Goal: Use online tool/utility: Use online tool/utility

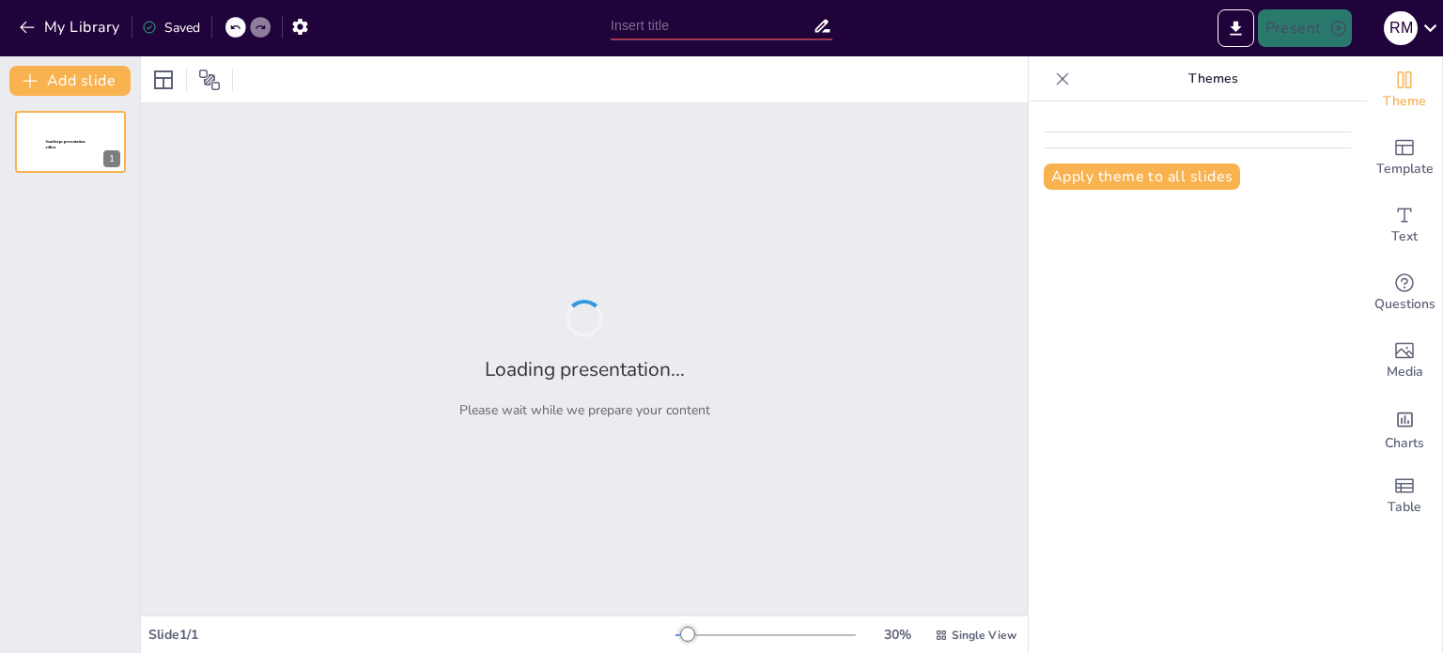
type input "Bases del Concurso para la Implementación de Corredores Gastronómicos en Urcos"
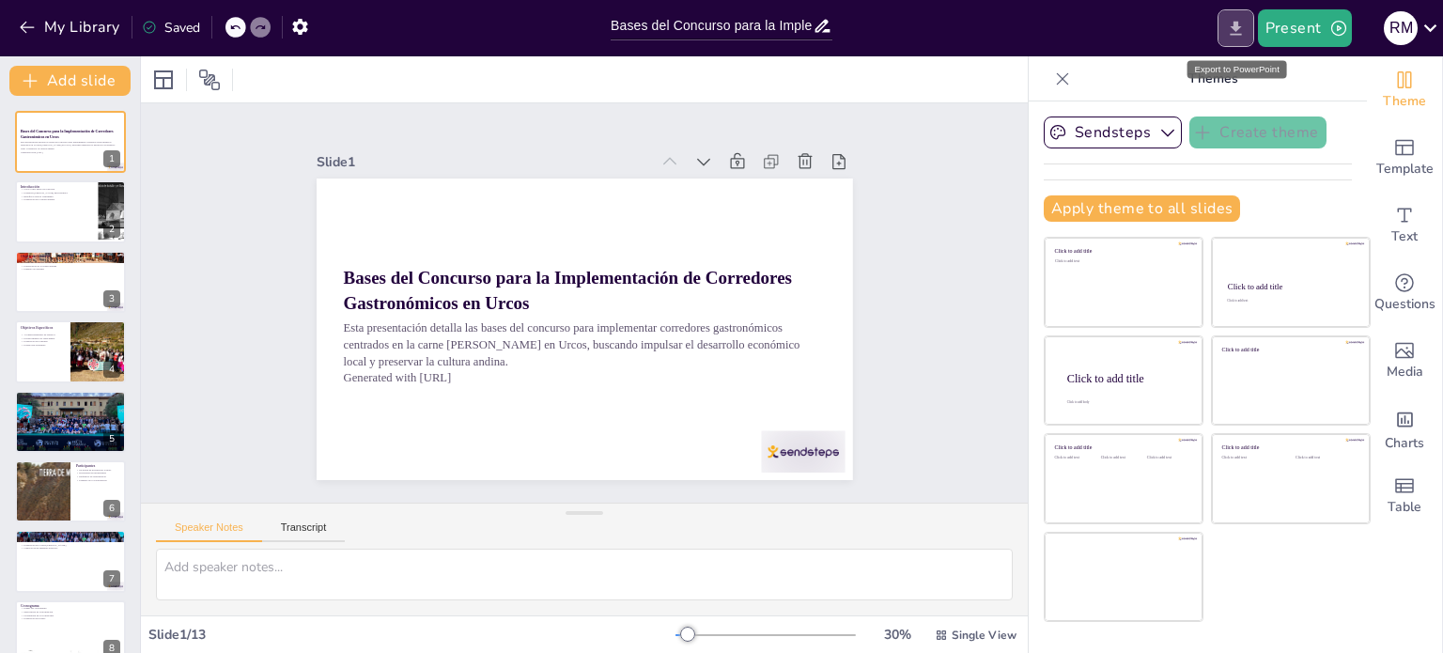
click at [1236, 29] on icon "Export to PowerPoint" at bounding box center [1235, 28] width 11 height 14
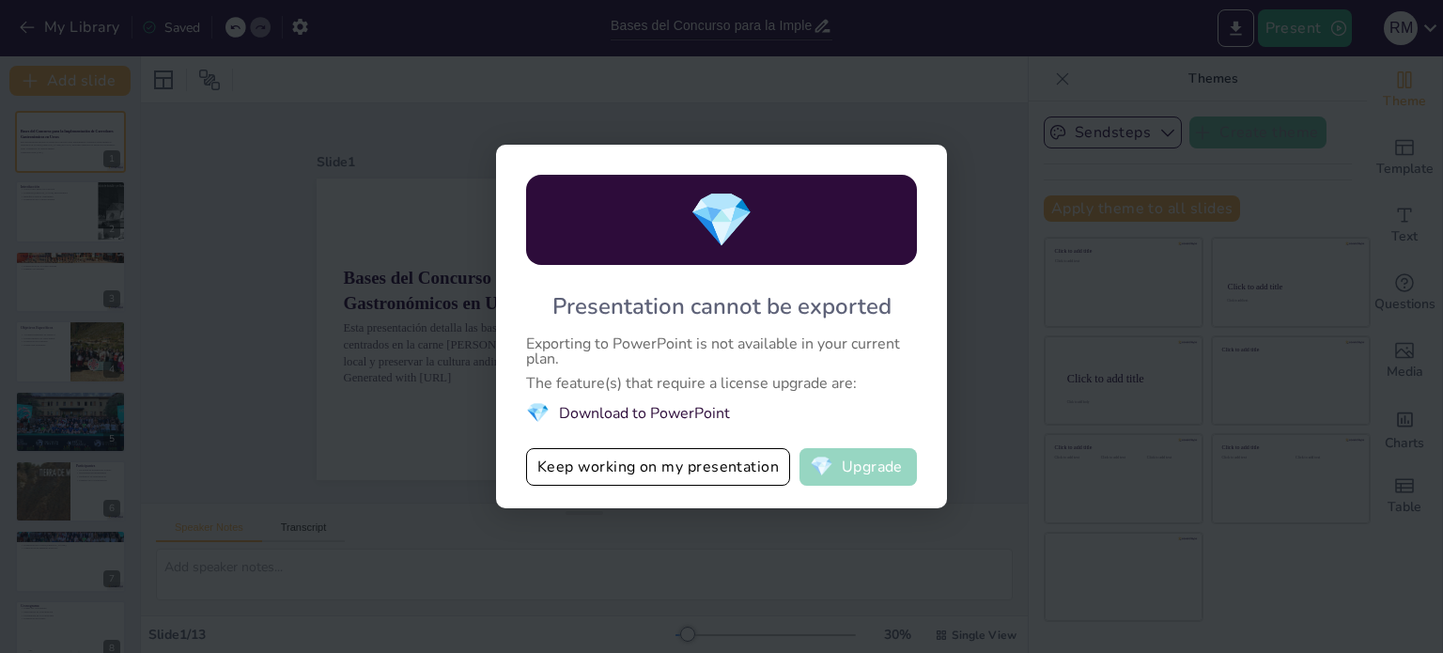
click at [827, 467] on span "💎" at bounding box center [821, 466] width 23 height 19
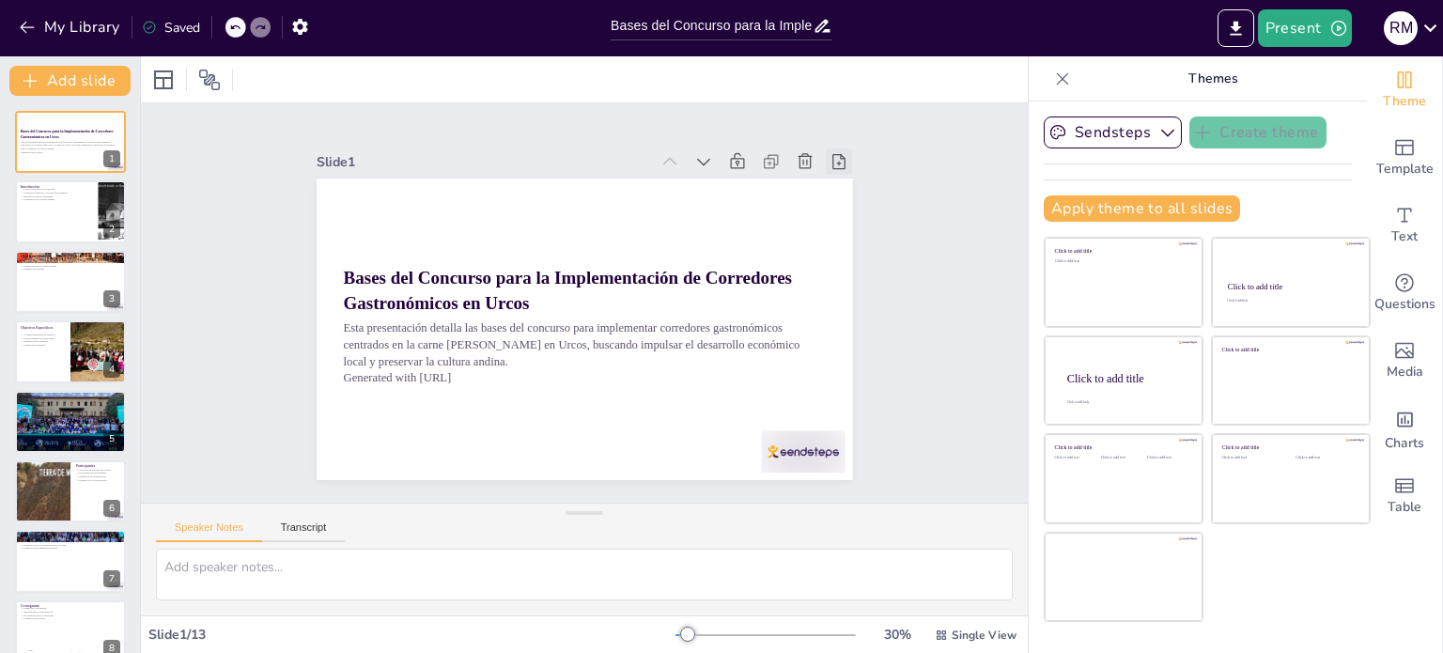
click at [866, 298] on icon at bounding box center [875, 308] width 19 height 20
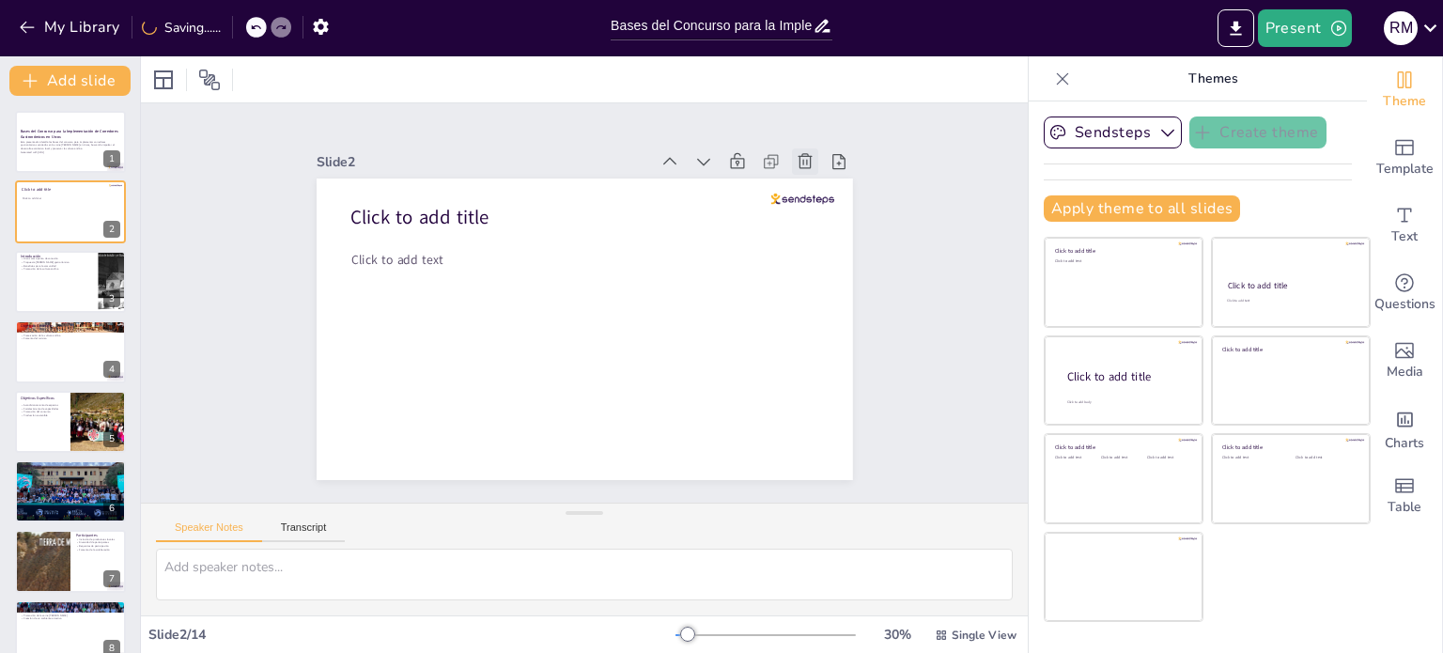
click at [833, 305] on icon at bounding box center [846, 318] width 26 height 26
type textarea "Lorem ip dolorsit amet co adipi elitseddoei tem incidid utlaboreet dolorema, al…"
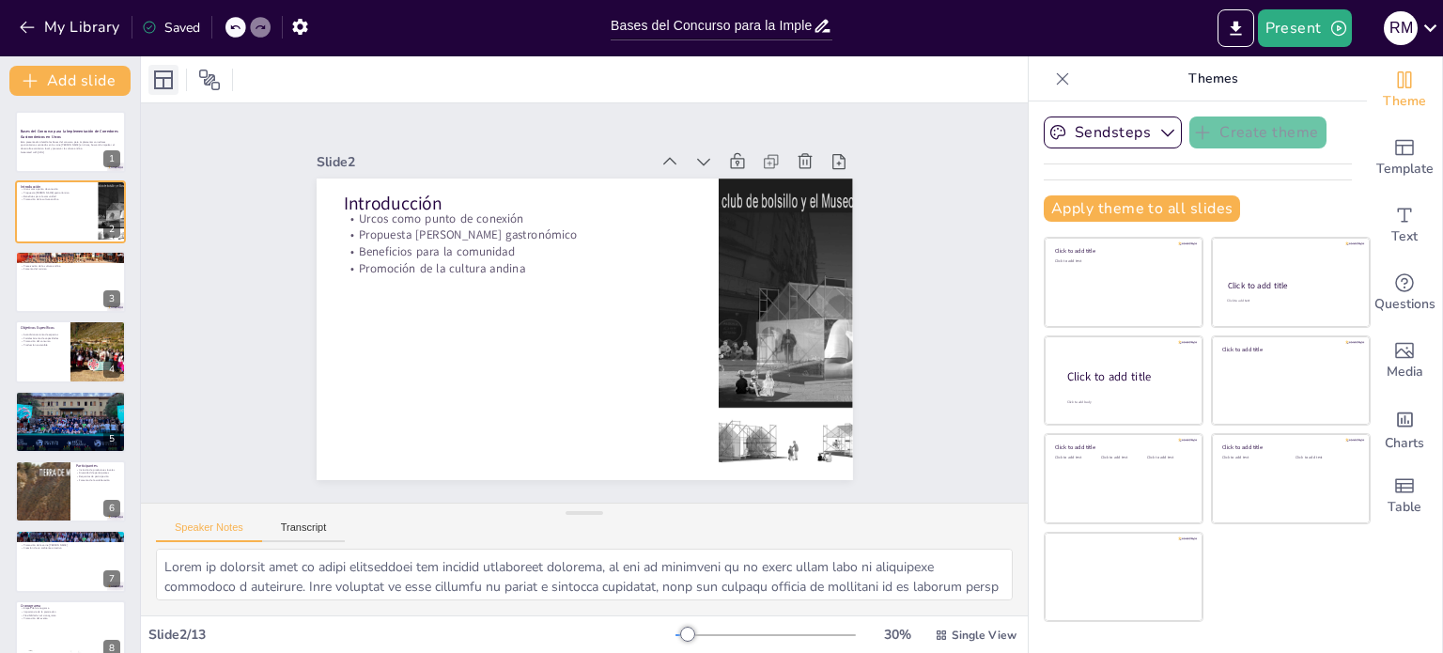
click at [160, 83] on icon at bounding box center [163, 80] width 23 height 23
click at [56, 155] on div at bounding box center [70, 142] width 113 height 64
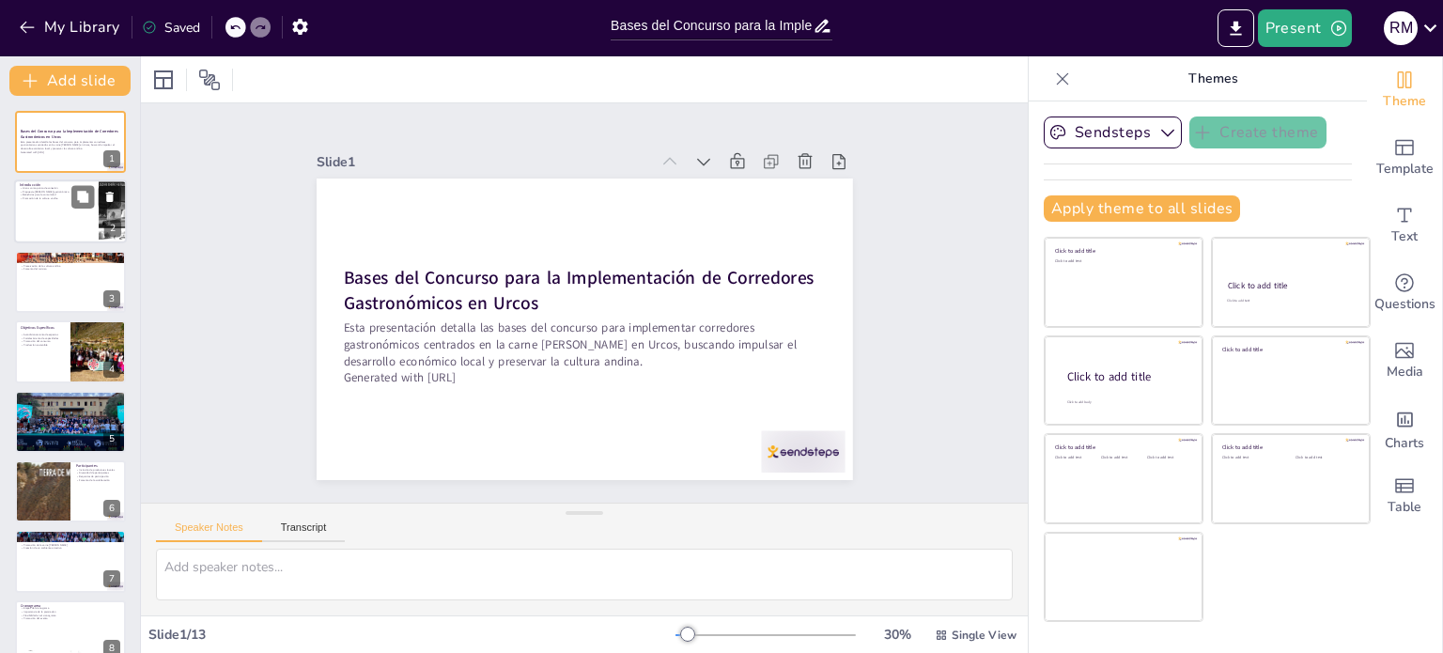
click at [60, 191] on p "Propuesta [PERSON_NAME] gastronómico" at bounding box center [56, 193] width 73 height 4
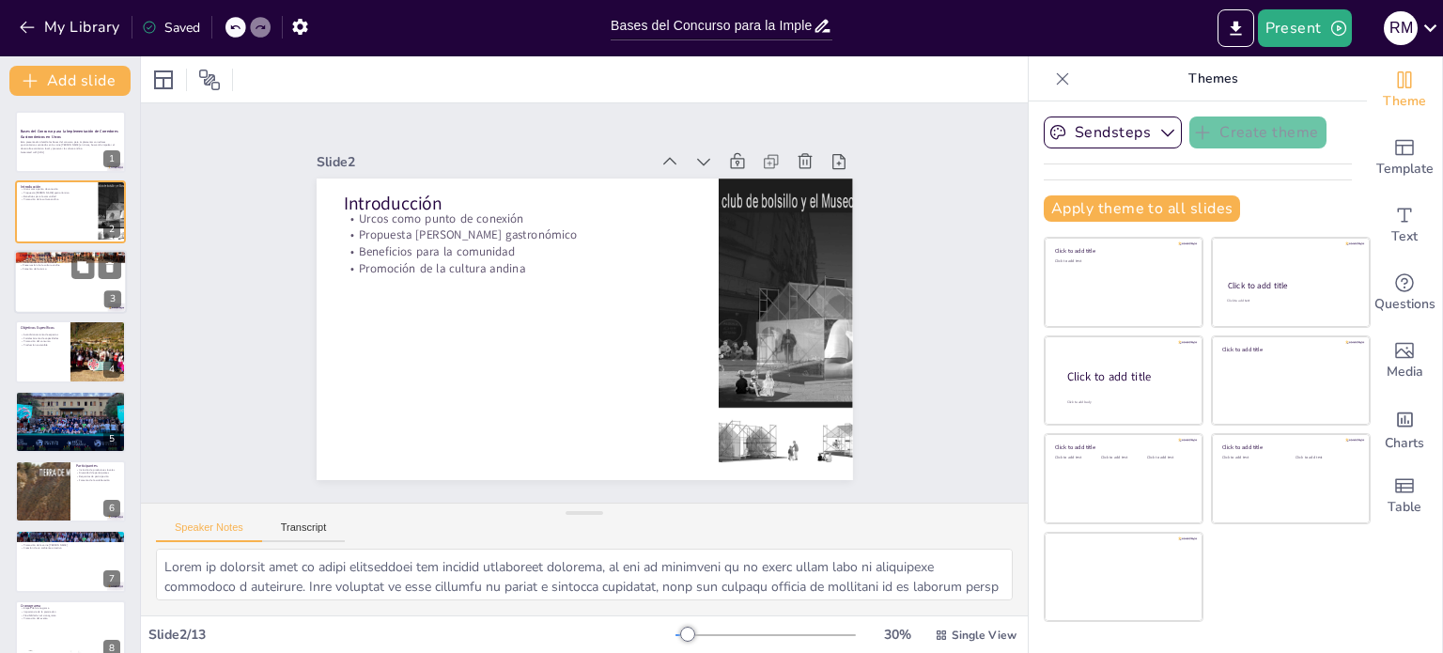
click at [71, 286] on div at bounding box center [70, 282] width 113 height 64
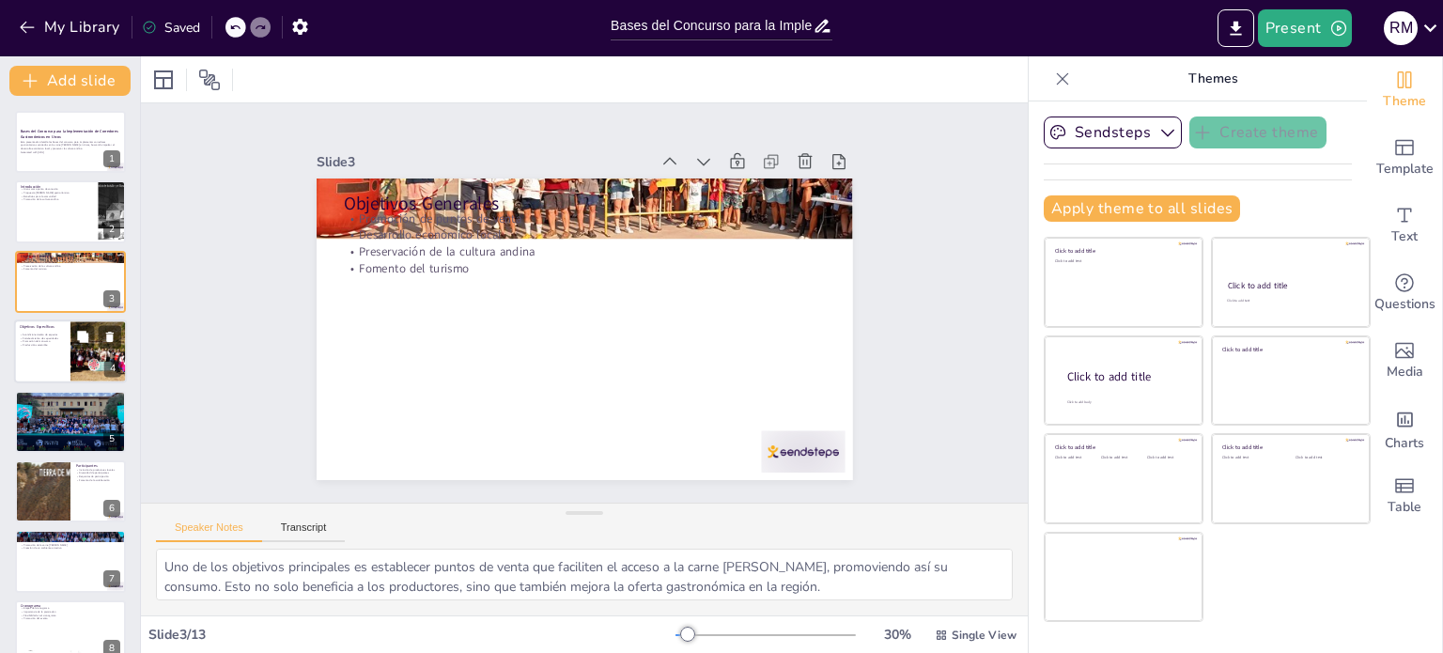
click at [69, 336] on div at bounding box center [70, 351] width 113 height 64
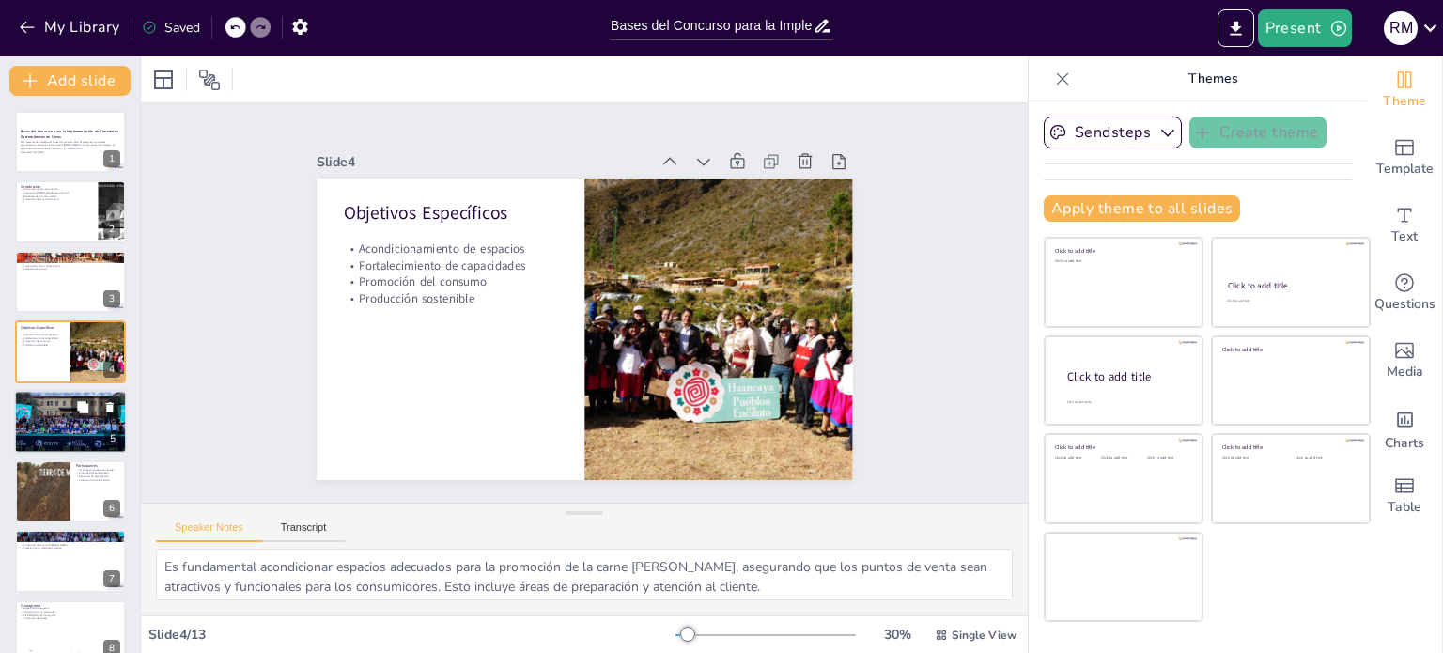
click at [59, 390] on div "Organización Coordinación del equipo técnico Participación de la comunidad Tran…" at bounding box center [70, 422] width 113 height 64
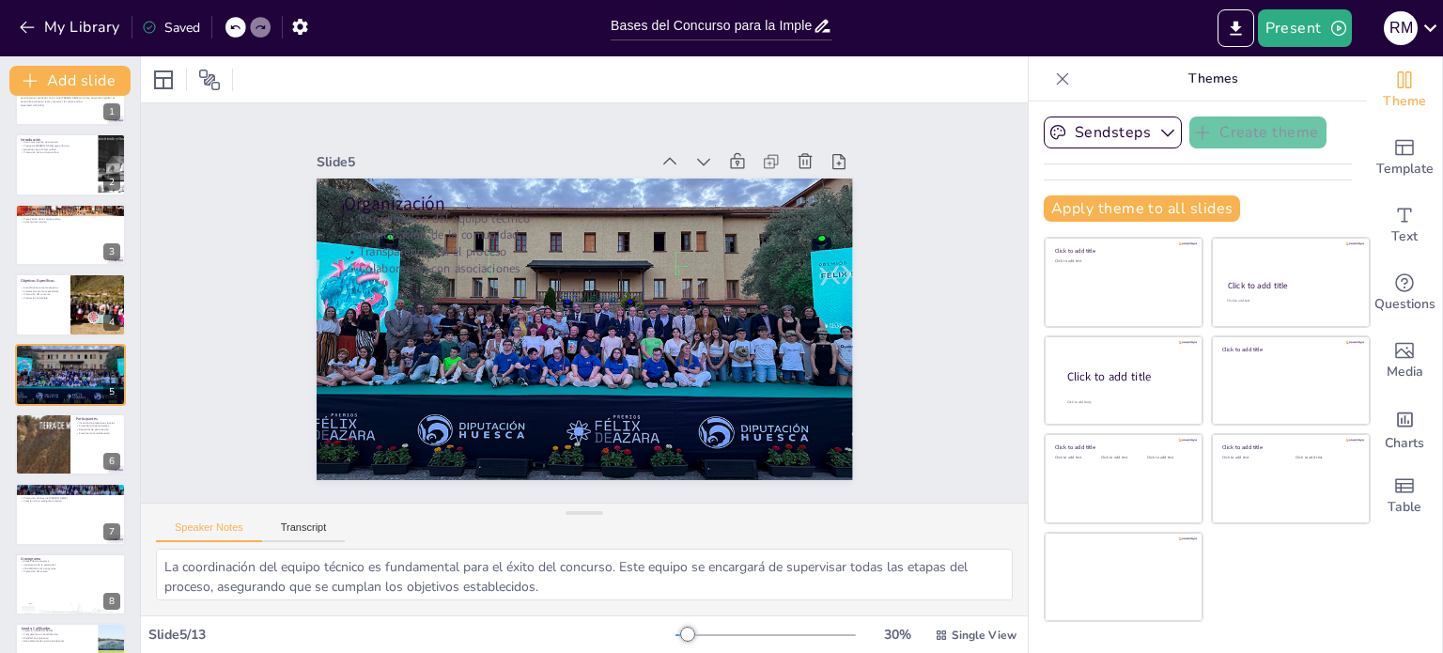
click at [45, 480] on div "Bases del Concurso para la Implementación de Corredores Gastronómicos en Urcos …" at bounding box center [70, 514] width 140 height 901
drag, startPoint x: 45, startPoint y: 480, endPoint x: 44, endPoint y: 503, distance: 22.6
click at [44, 503] on div "Bases del Concurso para la Implementación de Corredores Gastronómicos en Urcos …" at bounding box center [70, 514] width 140 height 901
click at [44, 503] on div at bounding box center [70, 515] width 113 height 64
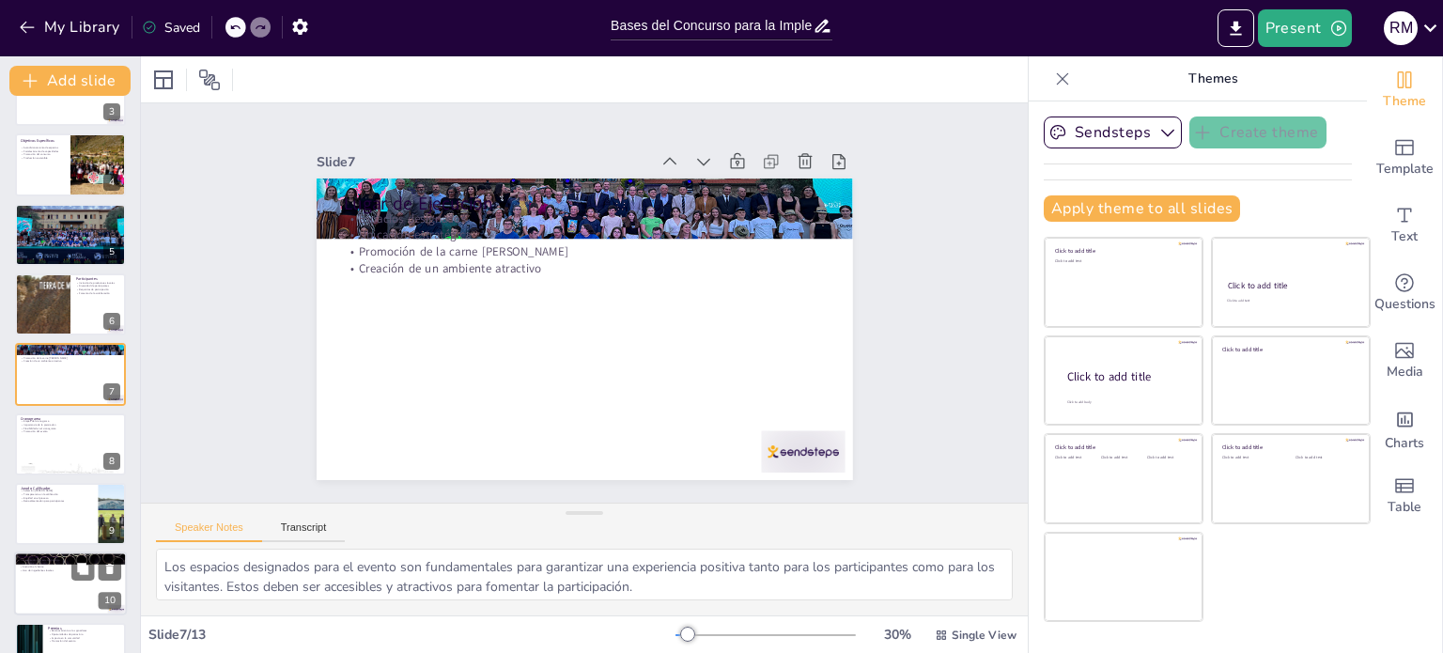
click at [27, 555] on p "Criterios de Calificación" at bounding box center [70, 558] width 101 height 6
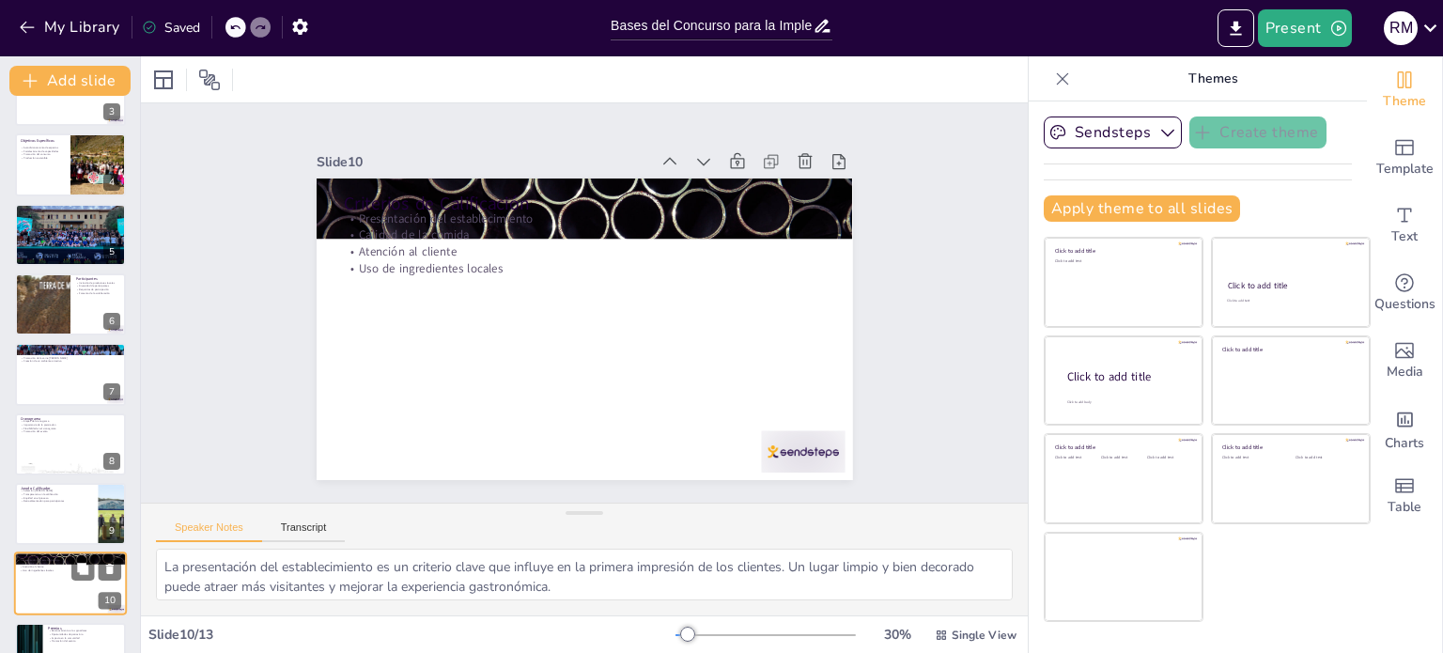
scroll to position [374, 0]
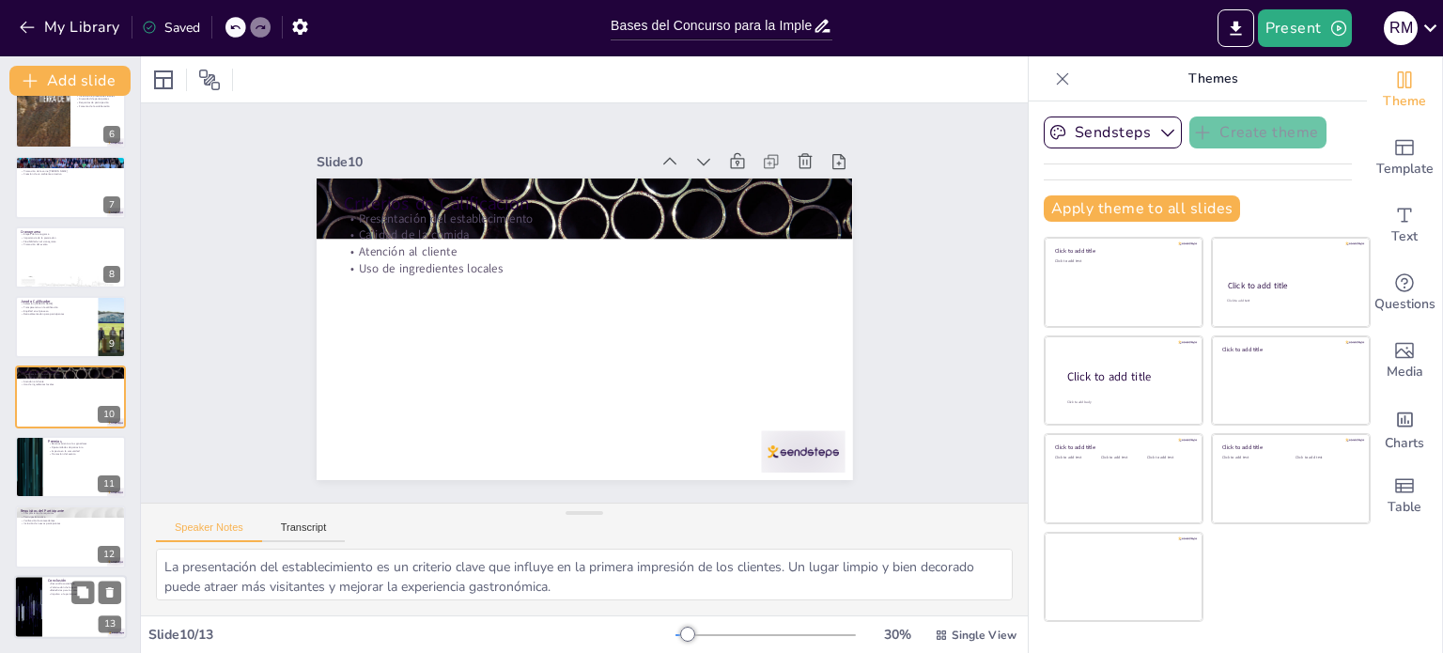
click at [24, 598] on div at bounding box center [28, 607] width 113 height 64
type textarea "Fomentar el desarrollo sostenible es un objetivo clave del concurso, asegurando…"
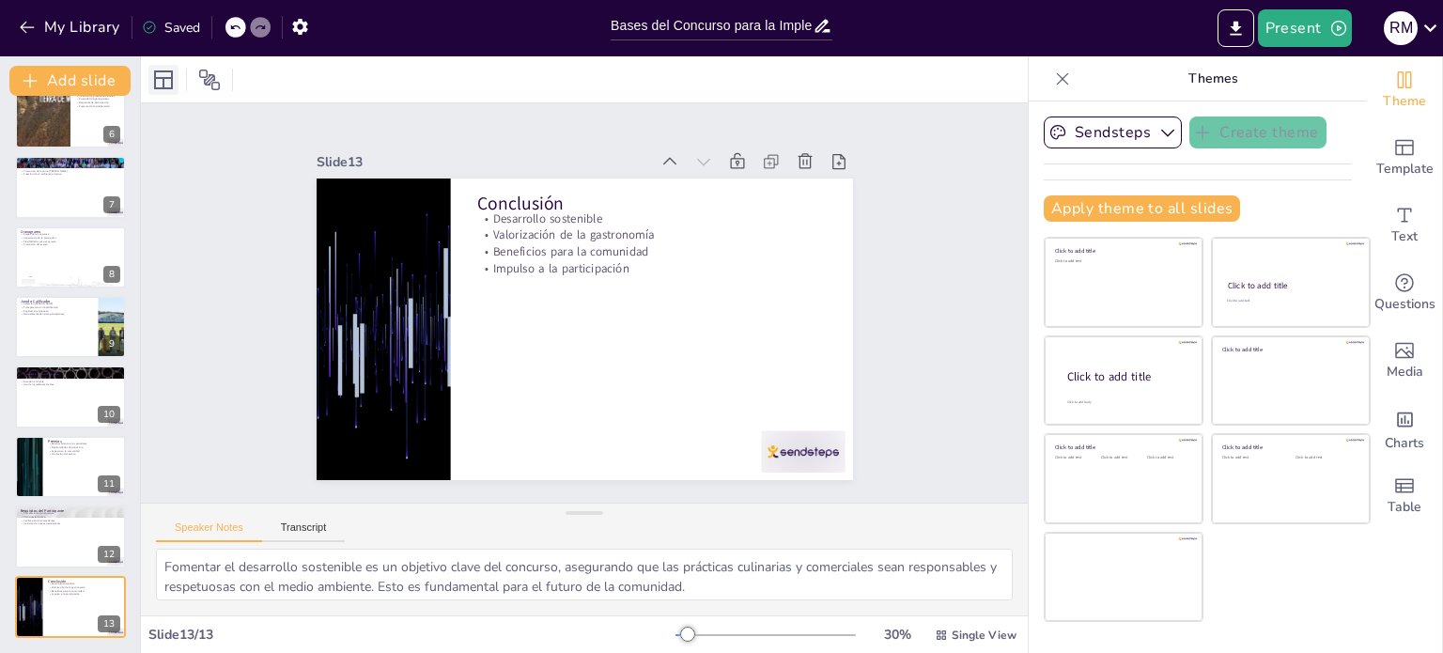
click at [177, 79] on div at bounding box center [163, 80] width 30 height 30
click at [209, 74] on icon at bounding box center [209, 80] width 21 height 21
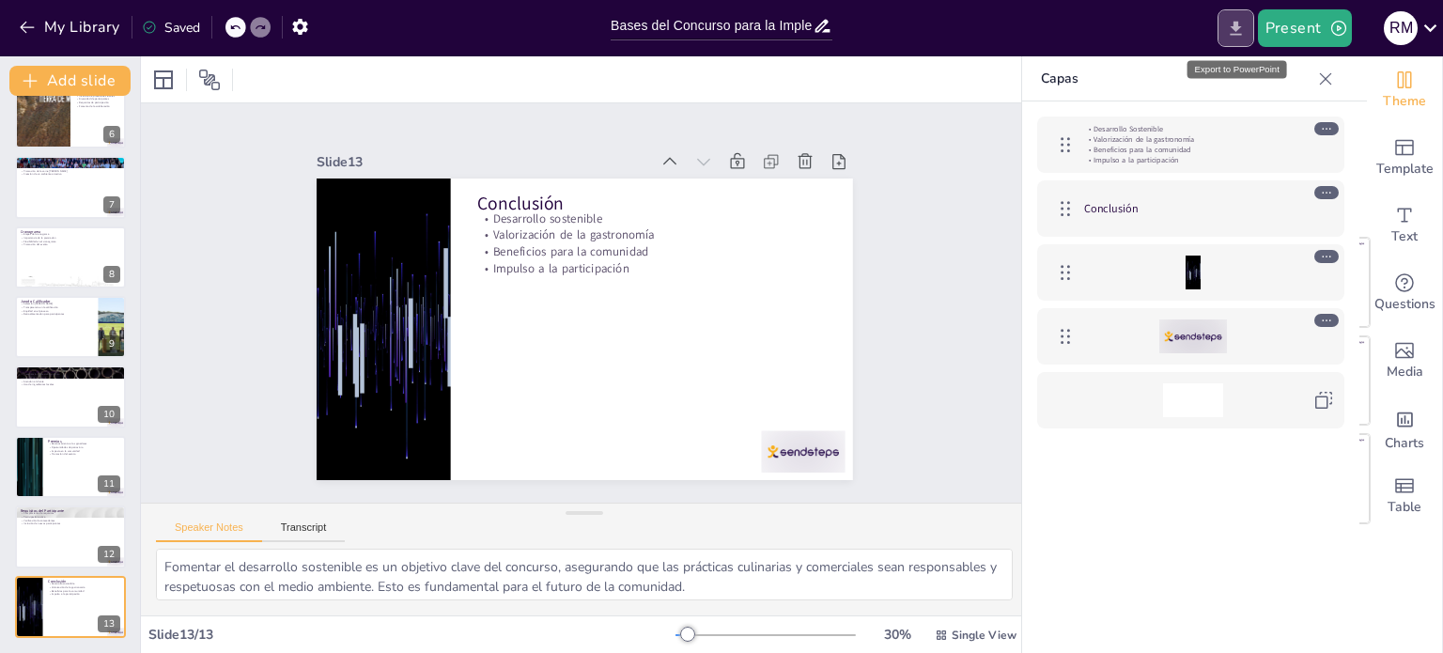
click at [1245, 21] on icon "Export to PowerPoint" at bounding box center [1236, 29] width 20 height 20
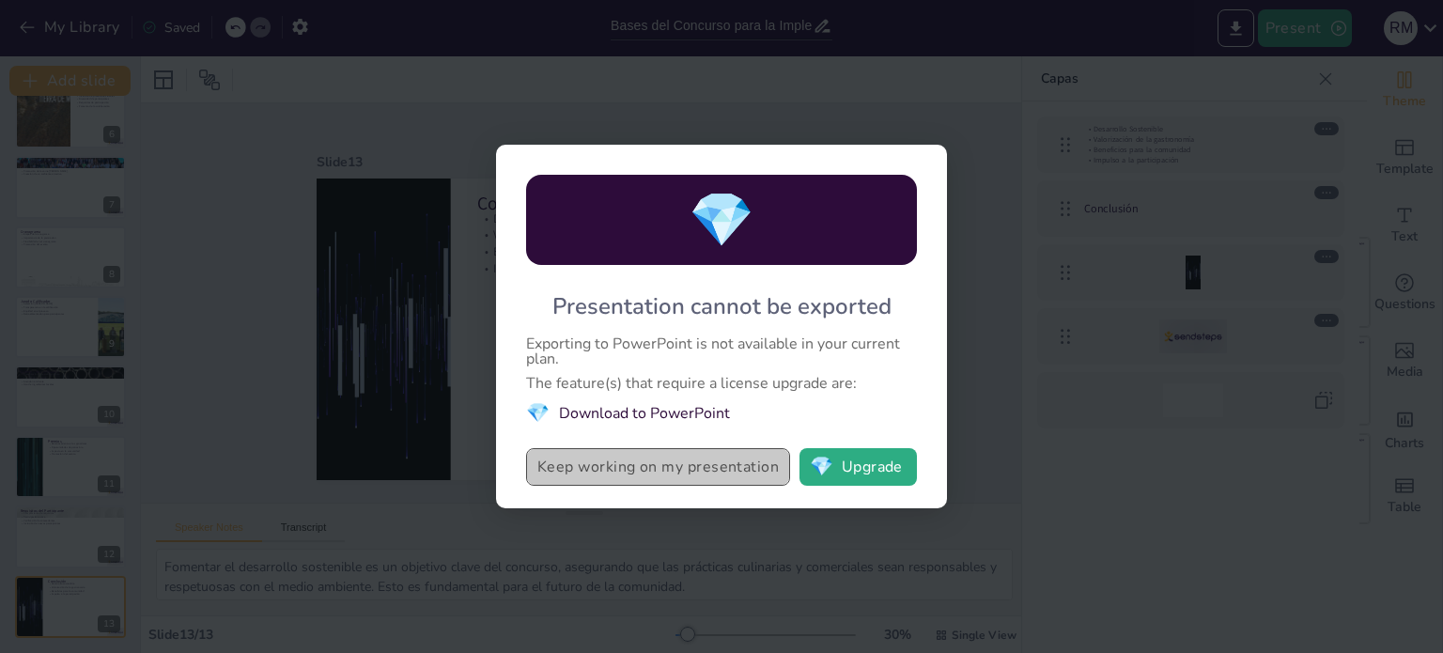
click at [725, 468] on button "Keep working on my presentation" at bounding box center [658, 467] width 264 height 38
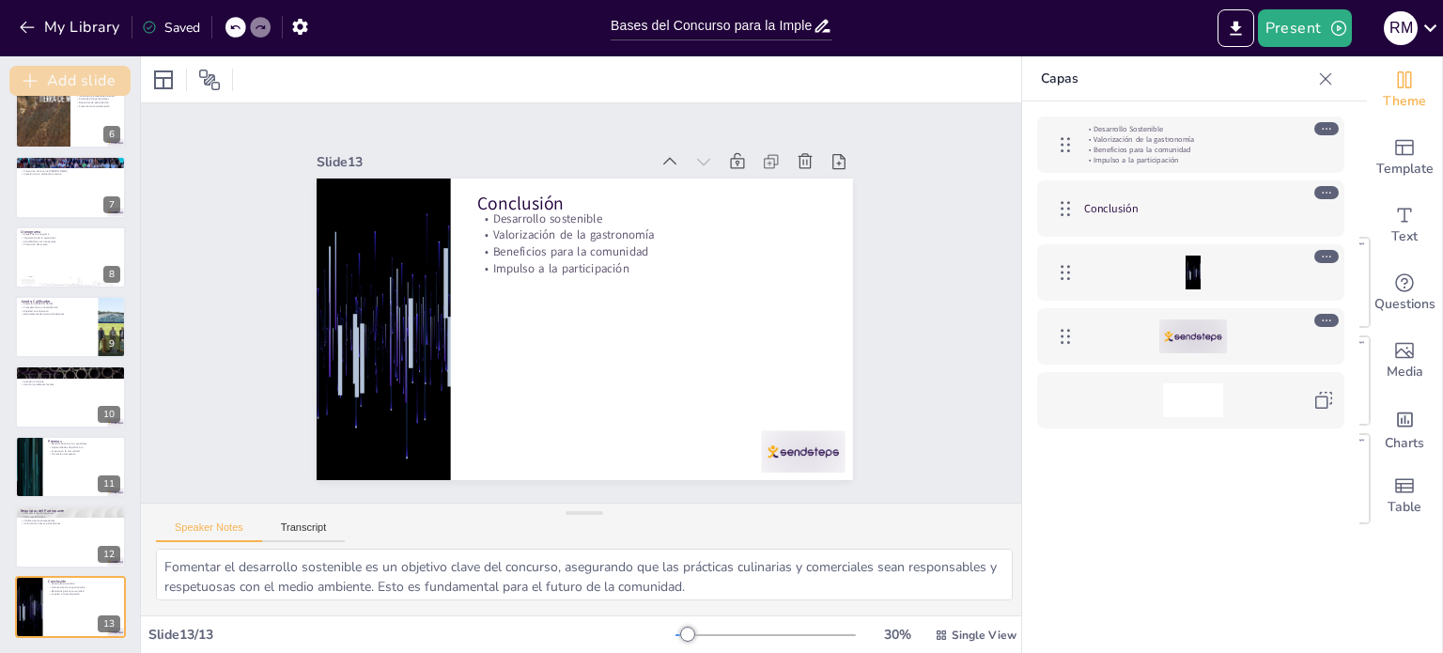
click at [113, 74] on button "Add slide" at bounding box center [69, 81] width 121 height 30
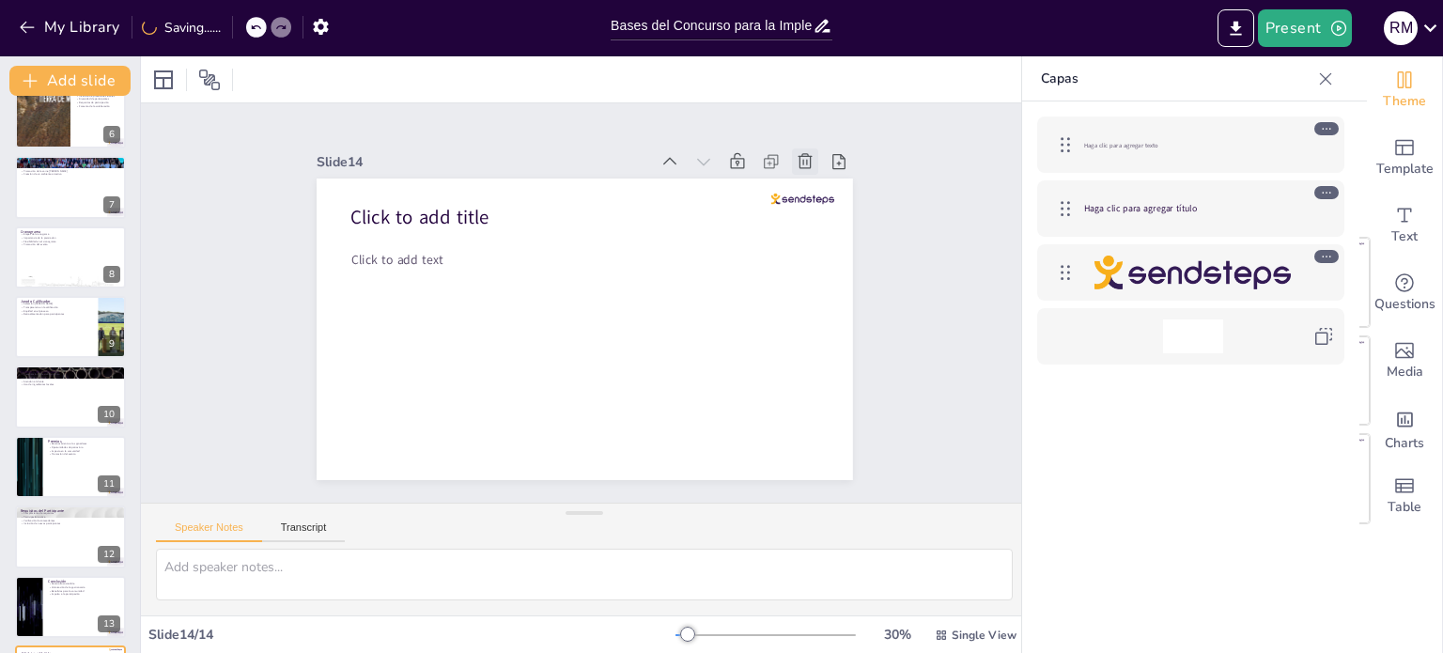
click at [833, 278] on icon at bounding box center [845, 290] width 25 height 25
type textarea "Fomentar el desarrollo sostenible es un objetivo clave del concurso, asegurando…"
